Goal: Task Accomplishment & Management: Complete application form

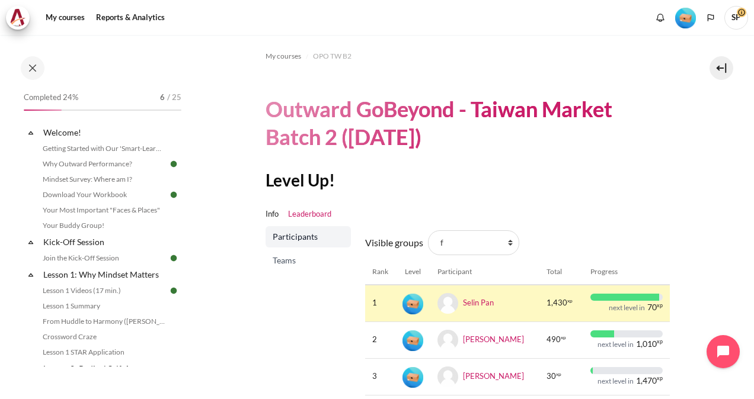
scroll to position [237, 0]
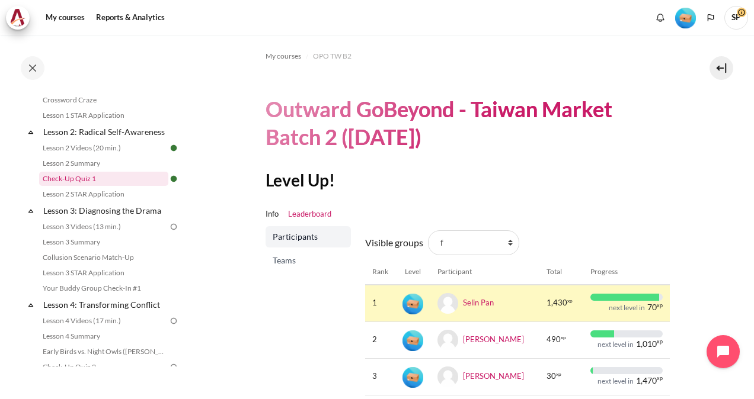
click at [97, 186] on link "Check-Up Quiz 1" at bounding box center [103, 179] width 129 height 14
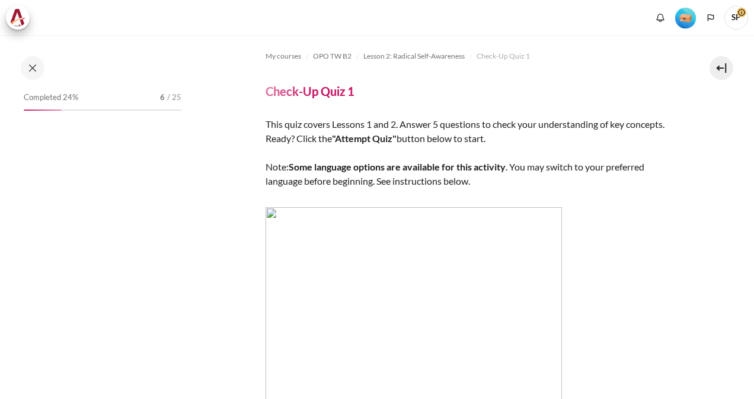
scroll to position [200, 0]
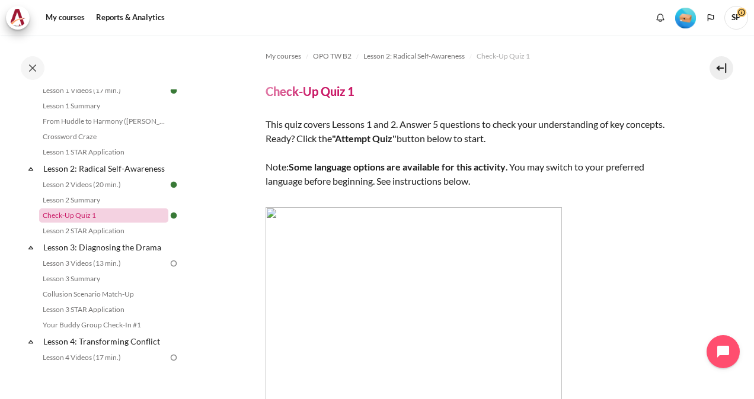
click at [92, 223] on link "Check-Up Quiz 1" at bounding box center [103, 216] width 129 height 14
click at [85, 223] on link "Check-Up Quiz 1" at bounding box center [103, 216] width 129 height 14
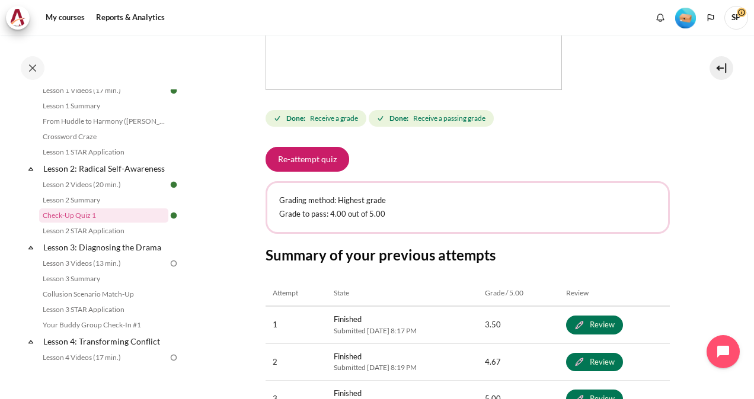
scroll to position [356, 0]
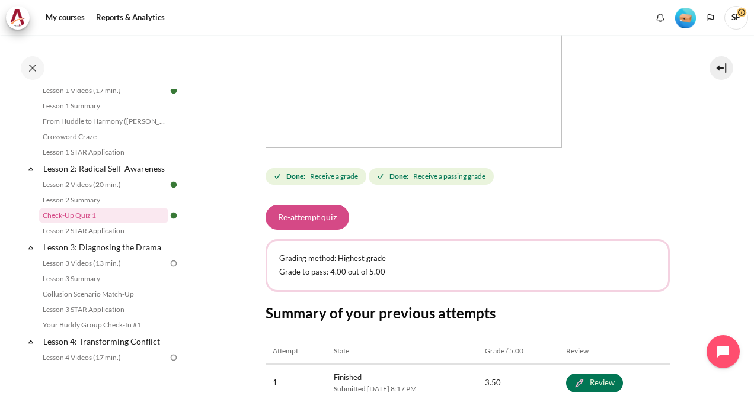
click at [316, 217] on button "Re-attempt quiz" at bounding box center [307, 217] width 84 height 25
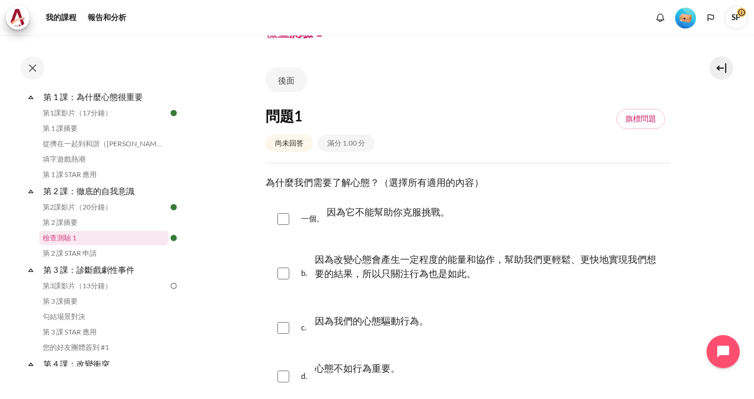
scroll to position [119, 0]
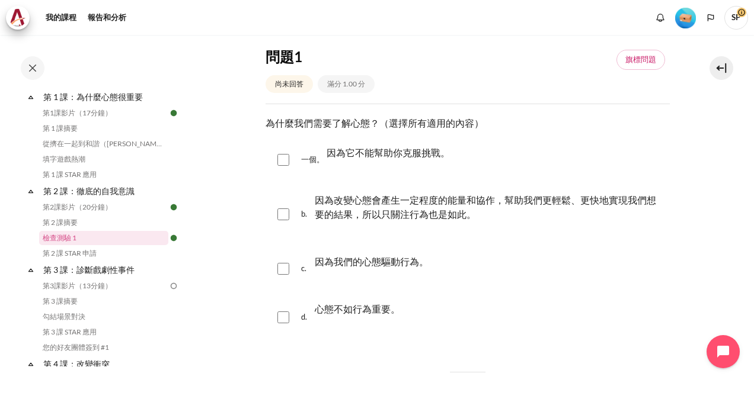
click at [284, 216] on input "Content" at bounding box center [283, 215] width 12 height 12
checkbox input "true"
click at [282, 263] on input "Content" at bounding box center [283, 269] width 12 height 12
checkbox input "true"
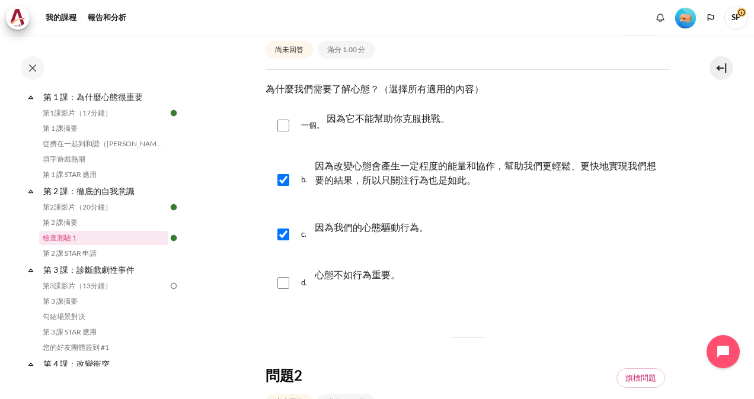
scroll to position [178, 0]
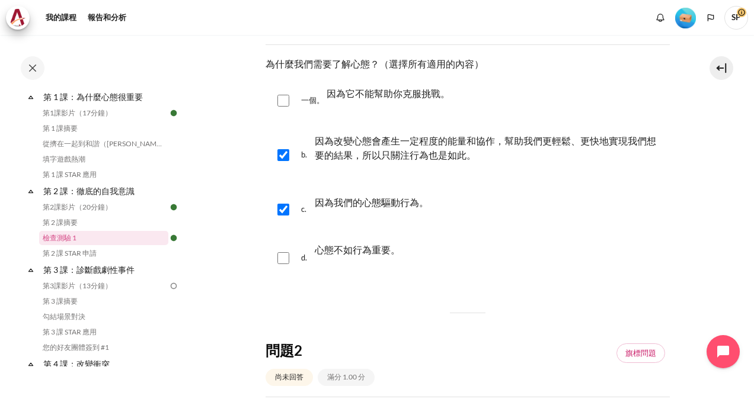
click at [280, 97] on input "Content" at bounding box center [283, 101] width 12 height 12
checkbox input "true"
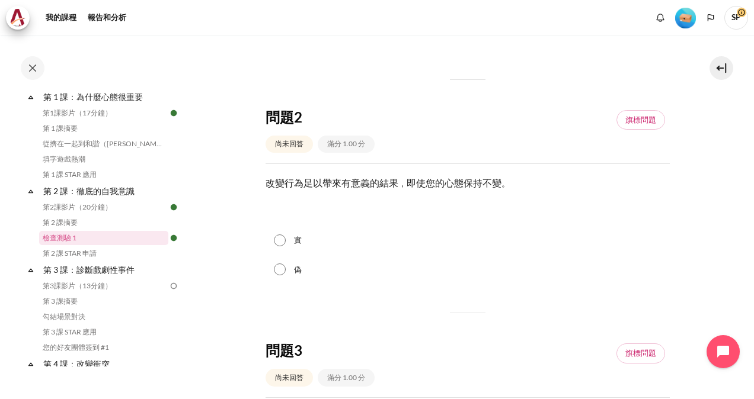
scroll to position [415, 0]
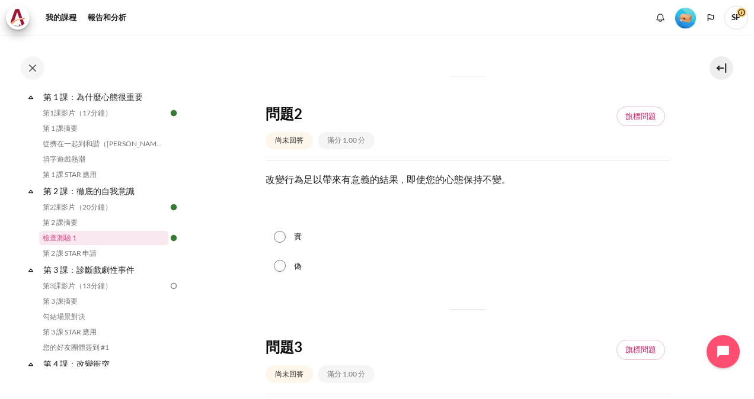
click at [279, 266] on input "偽" at bounding box center [280, 266] width 12 height 12
radio input "true"
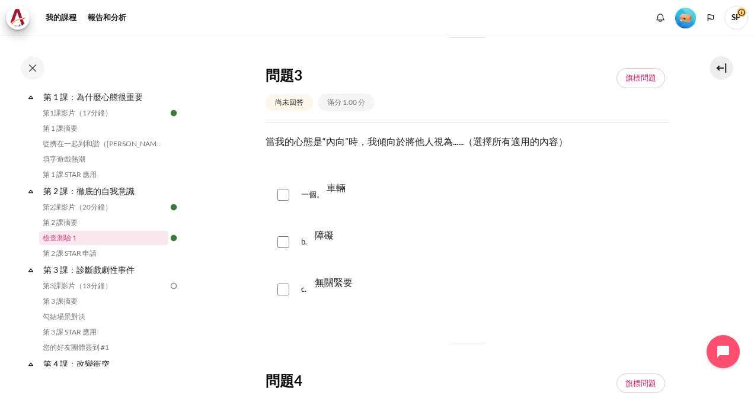
scroll to position [711, 0]
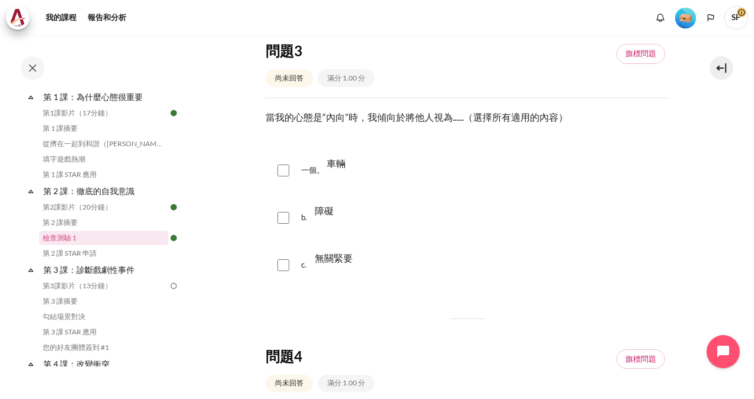
drag, startPoint x: 280, startPoint y: 168, endPoint x: 282, endPoint y: 175, distance: 6.9
click at [280, 166] on input "Content" at bounding box center [283, 171] width 12 height 12
checkbox input "true"
click at [284, 213] on input "Content" at bounding box center [283, 218] width 12 height 12
checkbox input "true"
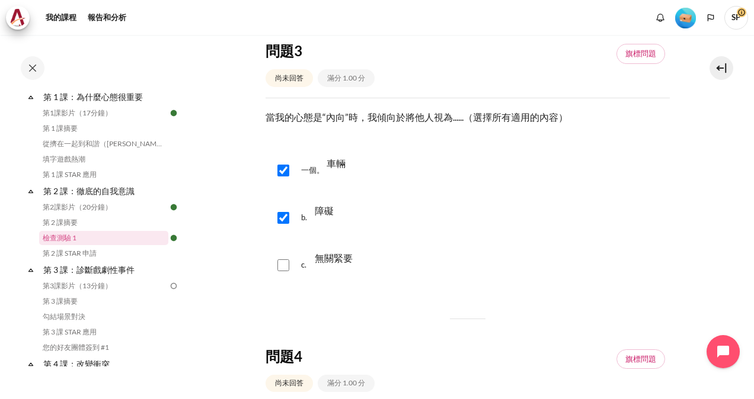
click at [279, 265] on input "Content" at bounding box center [283, 266] width 12 height 12
checkbox input "true"
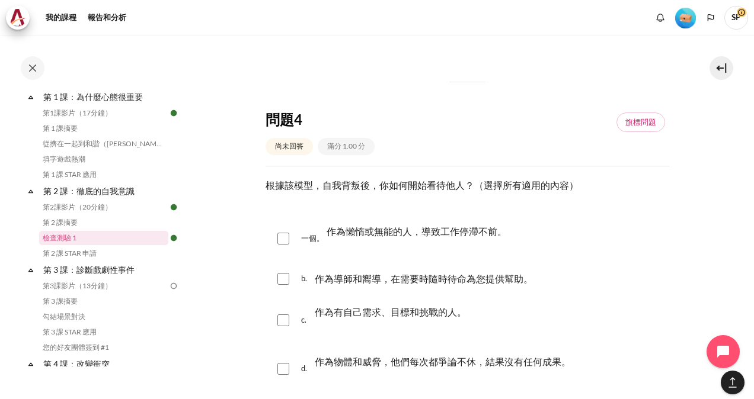
scroll to position [1007, 0]
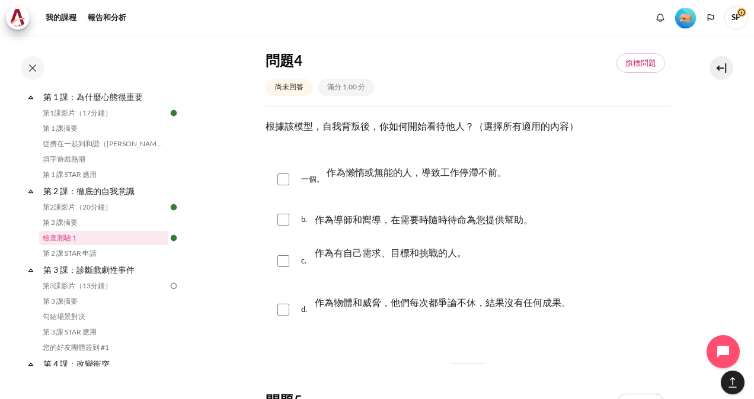
click at [276, 179] on div "一個。 作為懶惰或無能的人，導致工作停滯不前。" at bounding box center [467, 179] width 404 height 45
drag, startPoint x: 280, startPoint y: 172, endPoint x: 278, endPoint y: 179, distance: 7.3
click at [279, 175] on input "Content" at bounding box center [283, 180] width 12 height 12
checkbox input "true"
click at [289, 260] on input "Content" at bounding box center [283, 261] width 12 height 12
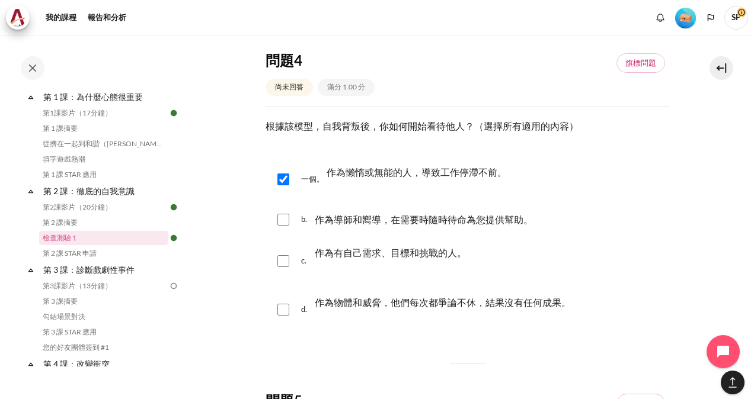
checkbox input "true"
click at [283, 309] on input "Content" at bounding box center [283, 310] width 12 height 12
checkbox input "true"
click at [280, 219] on input "Content" at bounding box center [283, 220] width 12 height 12
checkbox input "true"
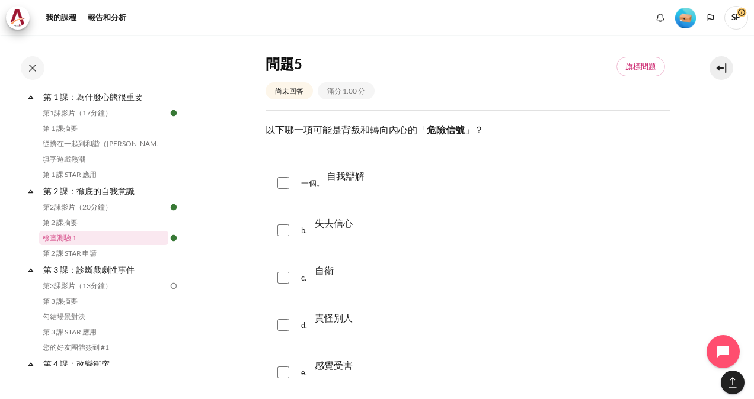
scroll to position [1363, 0]
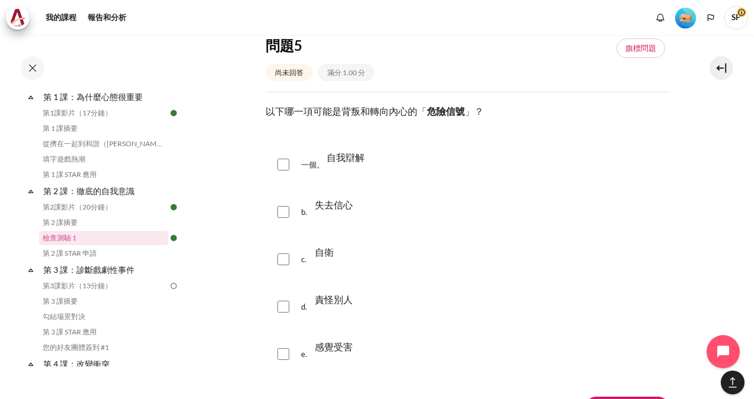
click at [283, 167] on input "Content" at bounding box center [283, 165] width 12 height 12
checkbox input "true"
click at [280, 212] on input "Content" at bounding box center [283, 212] width 12 height 12
checkbox input "true"
click at [278, 257] on input "Content" at bounding box center [283, 260] width 12 height 12
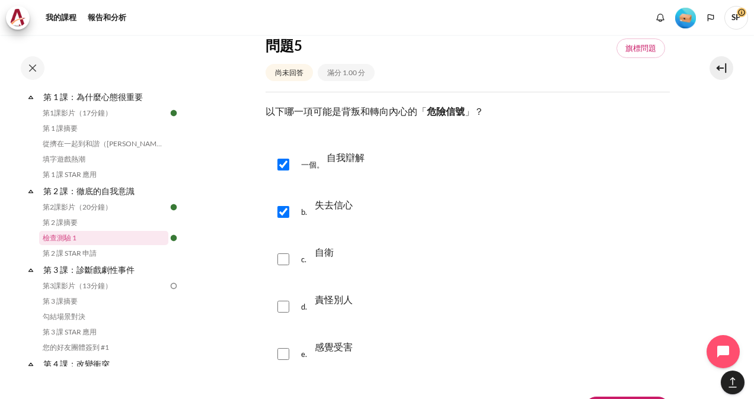
checkbox input "true"
click at [279, 308] on input "Content" at bounding box center [283, 307] width 12 height 12
checkbox input "true"
click at [283, 357] on input "Content" at bounding box center [283, 354] width 12 height 12
checkbox input "true"
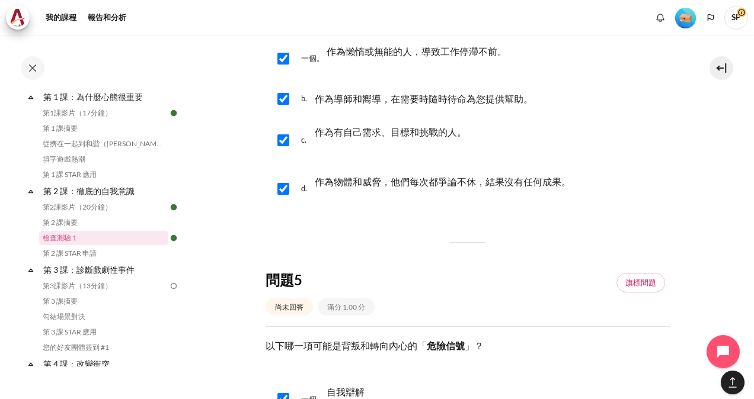
scroll to position [1067, 0]
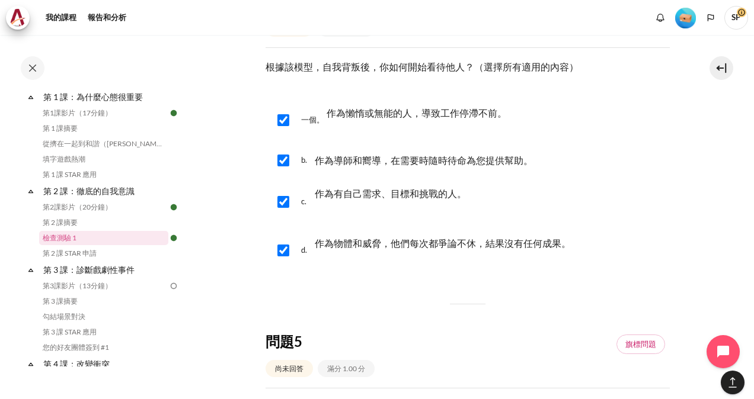
click at [285, 197] on input "Content" at bounding box center [283, 202] width 12 height 12
checkbox input "false"
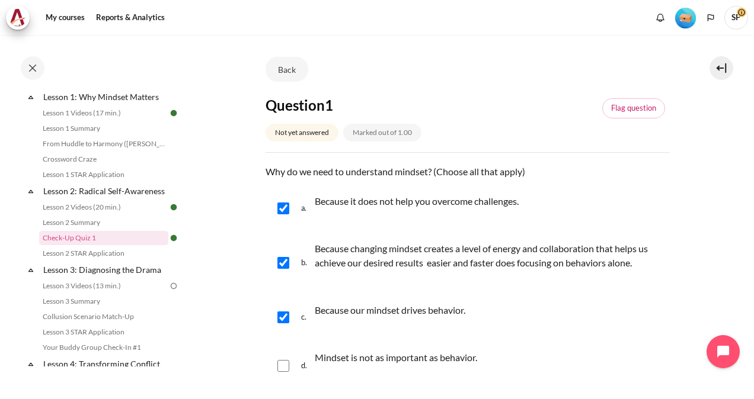
scroll to position [85, 0]
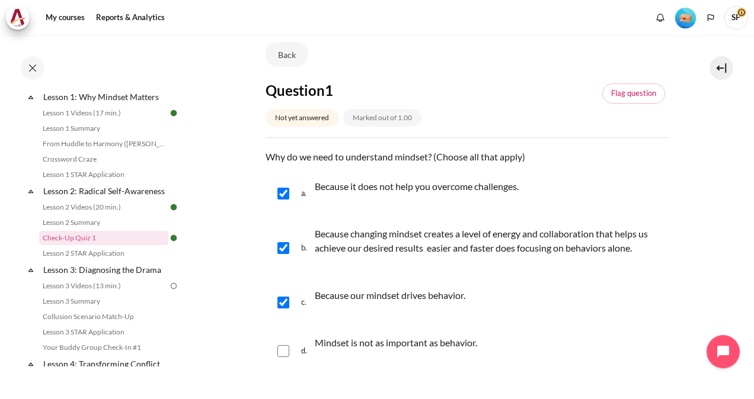
drag, startPoint x: 661, startPoint y: 2, endPoint x: 520, endPoint y: 100, distance: 171.3
click at [520, 100] on div "Question 1 Not yet answered Marked out of 1.00 Flag question" at bounding box center [467, 109] width 404 height 56
click at [642, 155] on p "Why do we need to understand mindset? (Choose all that apply)" at bounding box center [467, 157] width 404 height 14
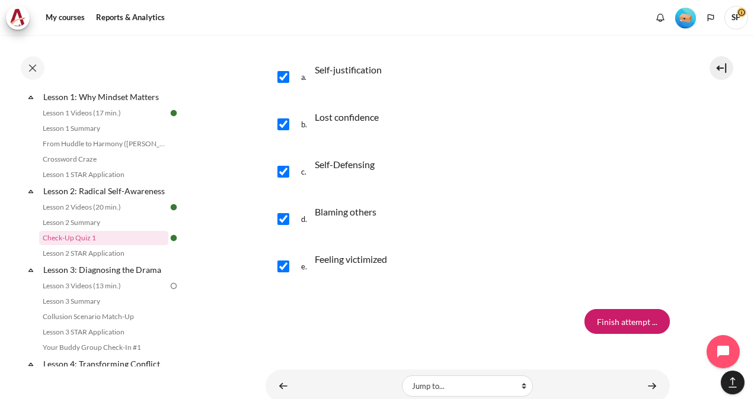
scroll to position [1507, 0]
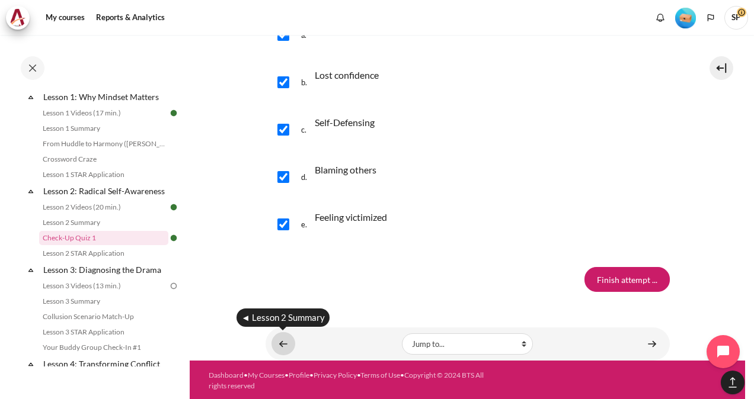
click at [285, 341] on link "Content" at bounding box center [283, 343] width 24 height 23
click at [52, 245] on link "Check-Up Quiz 1" at bounding box center [103, 238] width 129 height 14
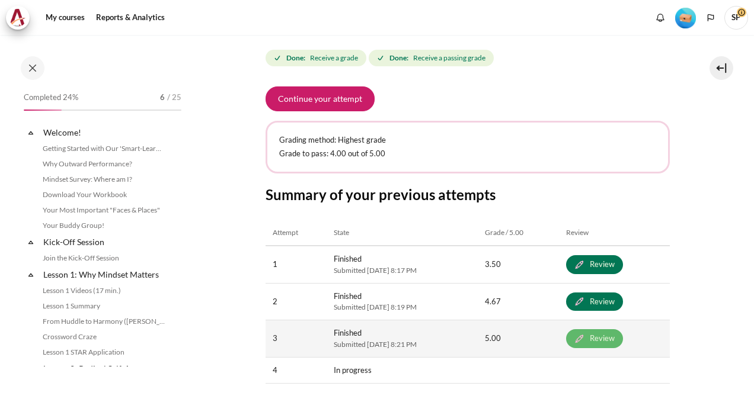
scroll to position [200, 0]
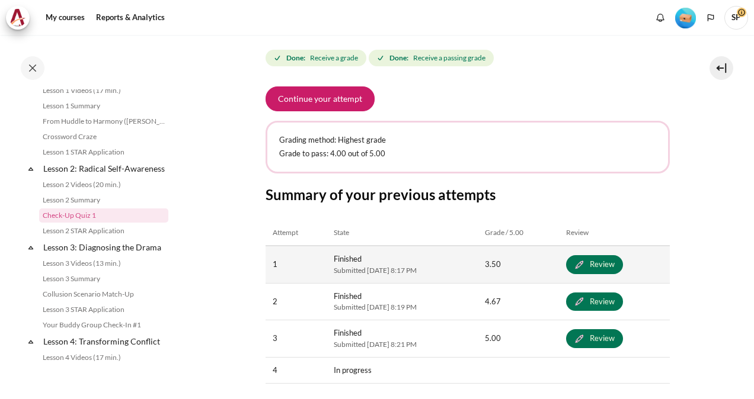
drag, startPoint x: 599, startPoint y: 336, endPoint x: 443, endPoint y: 273, distance: 168.8
click at [600, 336] on link "Review" at bounding box center [594, 338] width 57 height 19
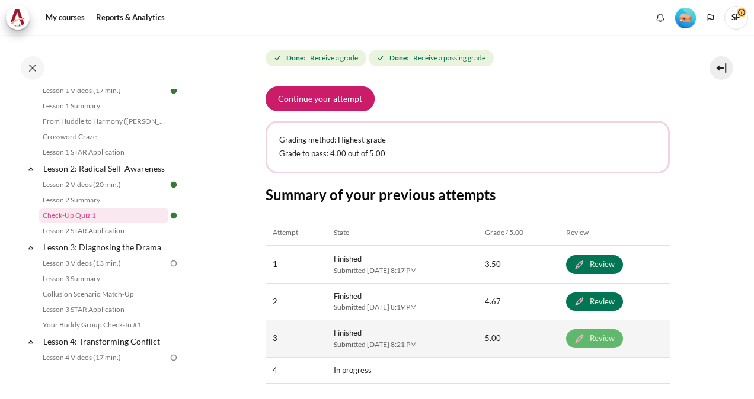
click at [616, 338] on link "Review" at bounding box center [594, 338] width 57 height 19
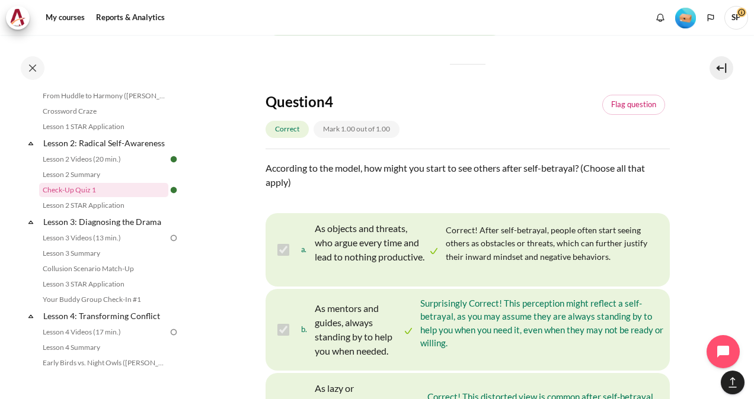
scroll to position [251, 0]
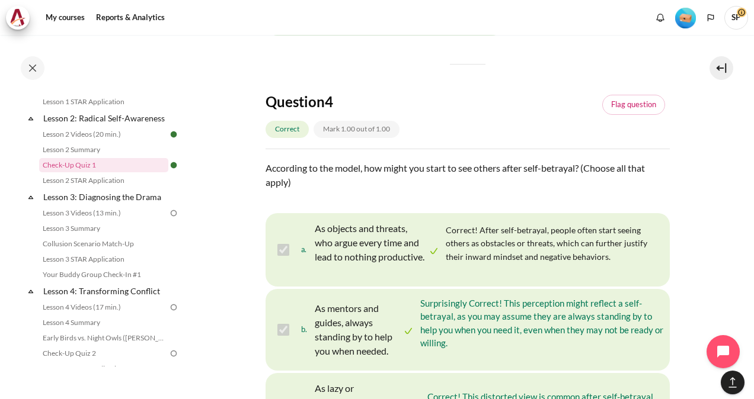
drag, startPoint x: 181, startPoint y: 223, endPoint x: 181, endPoint y: 238, distance: 14.8
click at [181, 238] on div "Completed 24% 6 / 25 Expand Collapse Welcome! Highlighted" at bounding box center [102, 227] width 169 height 277
drag, startPoint x: 181, startPoint y: 238, endPoint x: 181, endPoint y: 244, distance: 6.5
click at [178, 256] on div "Completed 24% 6 / 25 Expand Collapse Welcome! Highlighted" at bounding box center [102, 227] width 169 height 277
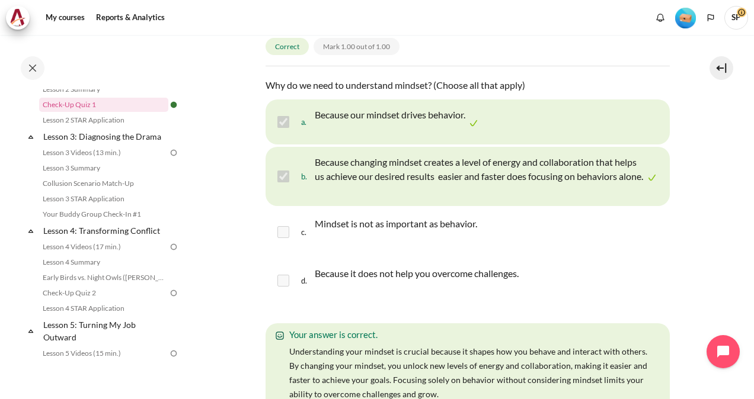
scroll to position [0, 0]
